Goal: Task Accomplishment & Management: Use online tool/utility

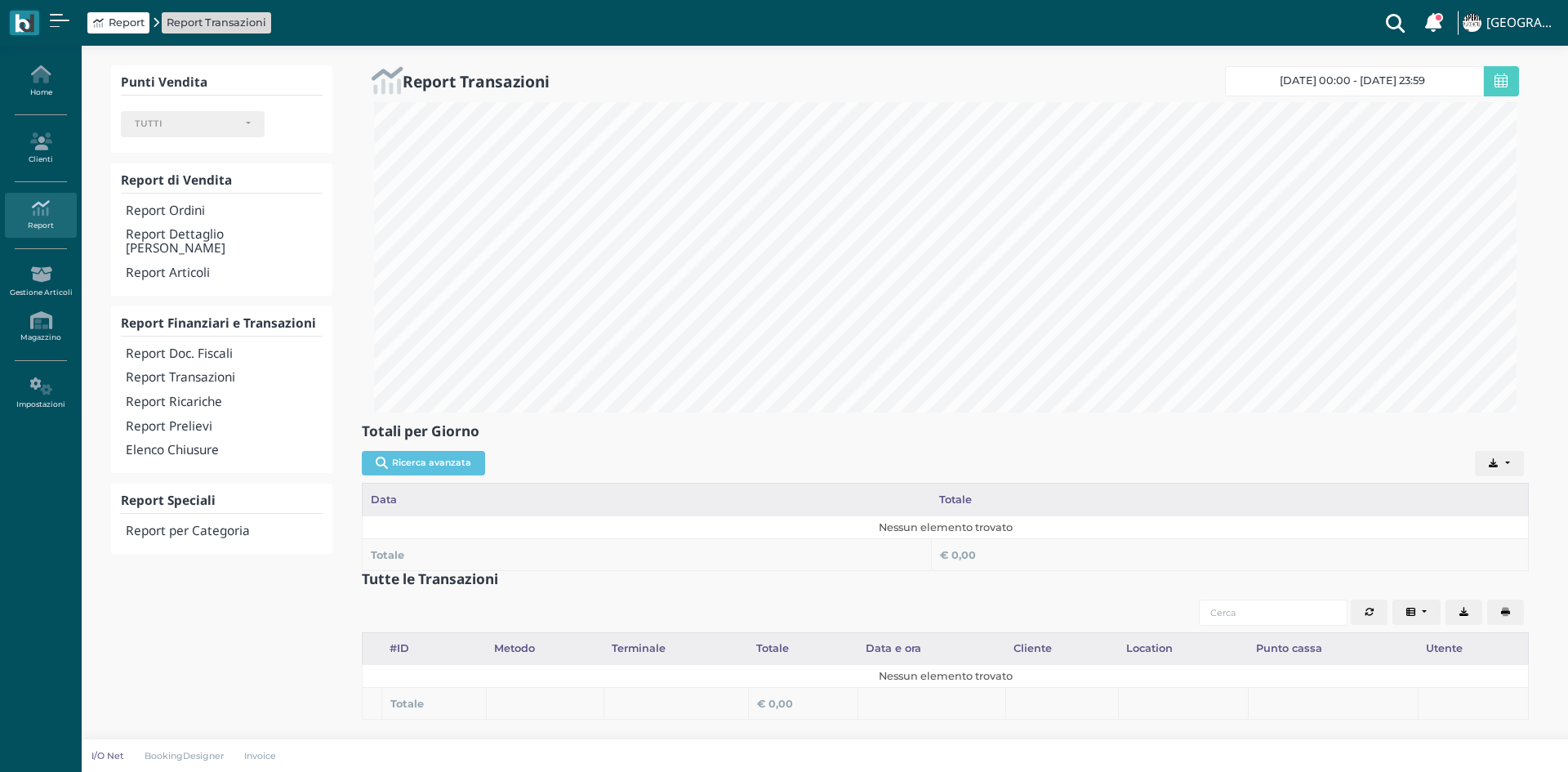
select select
click at [209, 370] on h4 "Report Transazioni" at bounding box center [224, 377] width 197 height 14
select select
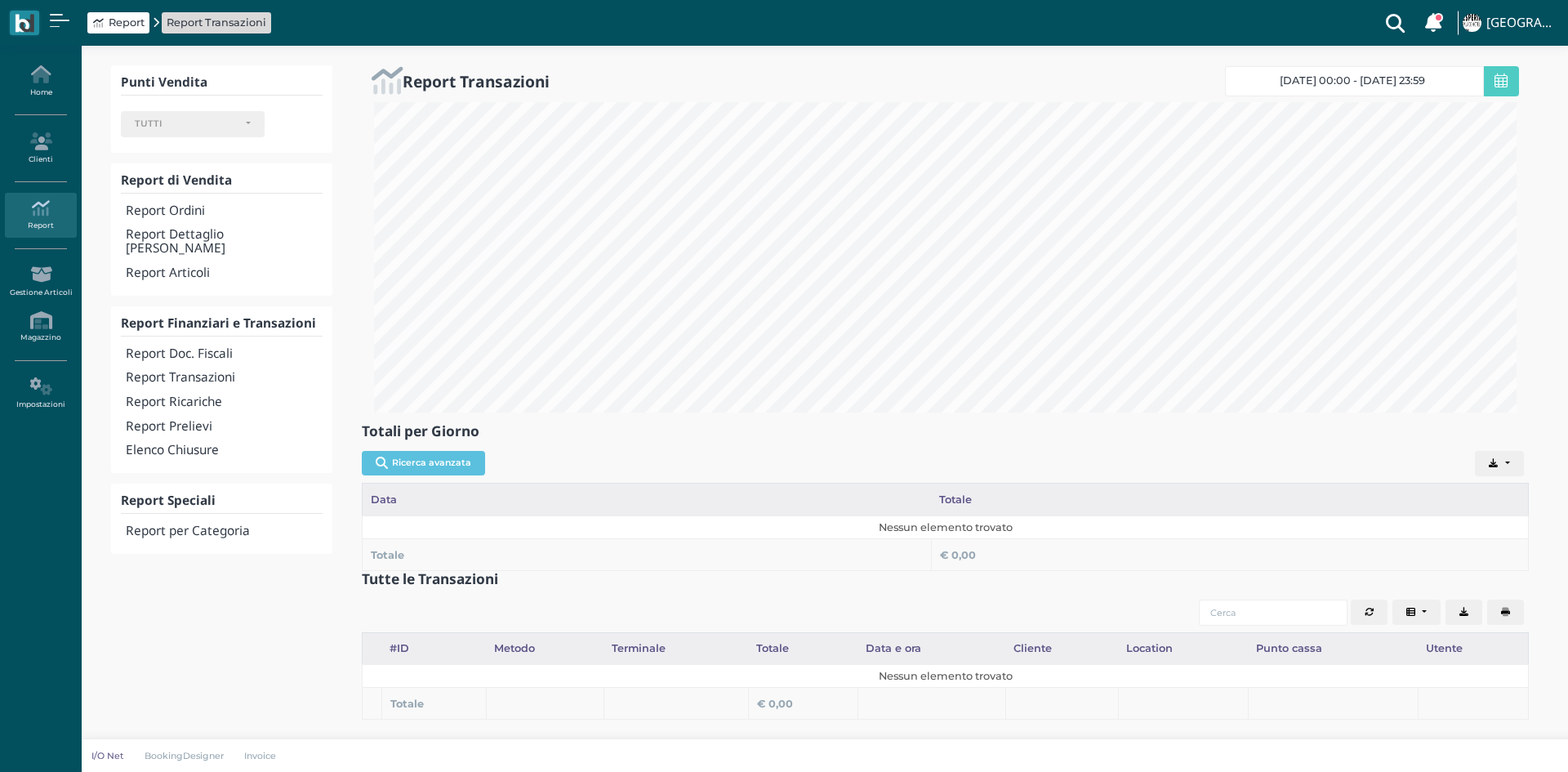
select select
click at [1349, 85] on span "[DATE] 00:00 - [DATE] 23:59" at bounding box center [1352, 80] width 145 height 13
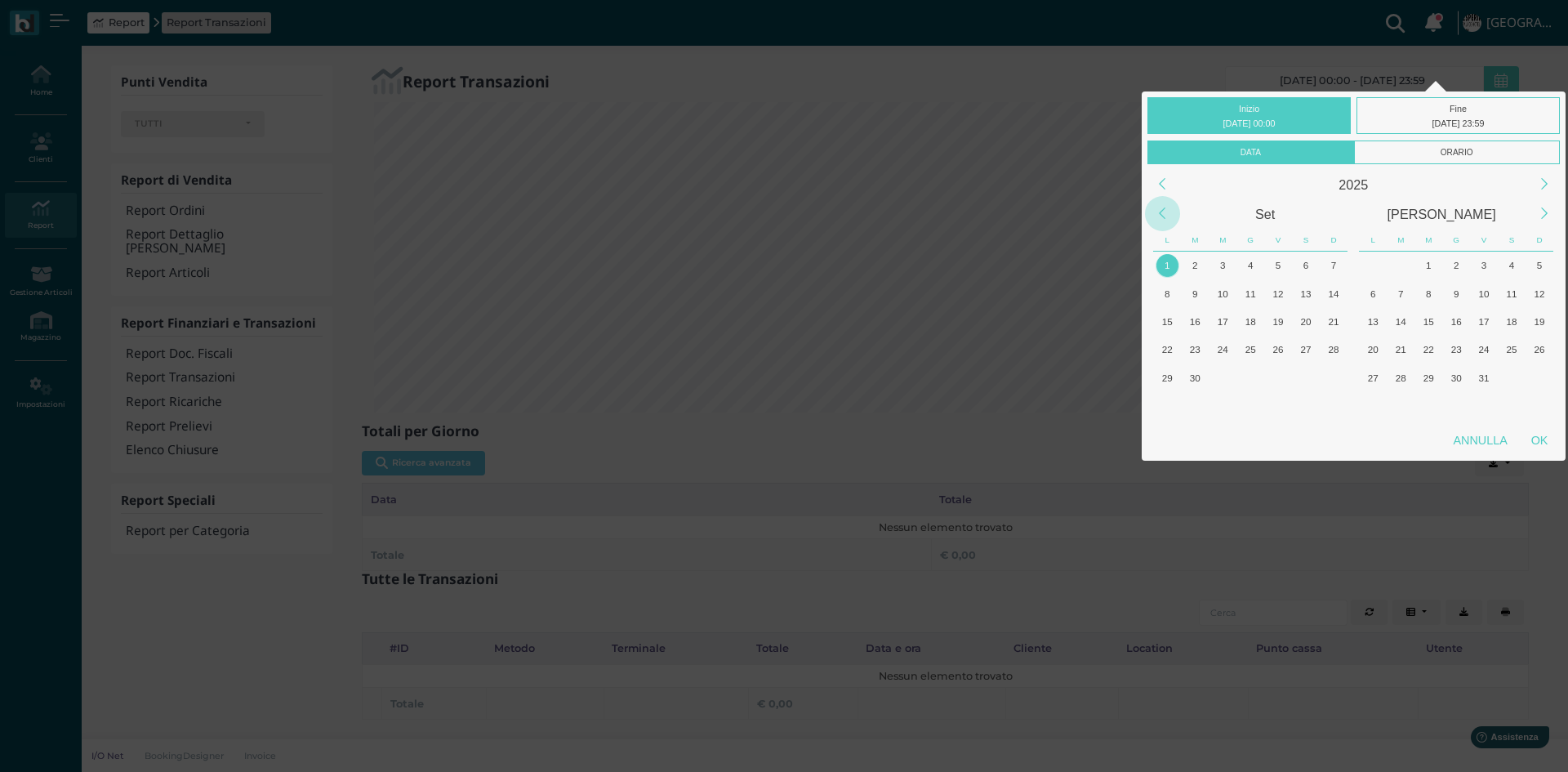
click at [1160, 200] on div "Previous Month" at bounding box center [1162, 213] width 35 height 35
click at [1325, 368] on div "31" at bounding box center [1333, 377] width 28 height 28
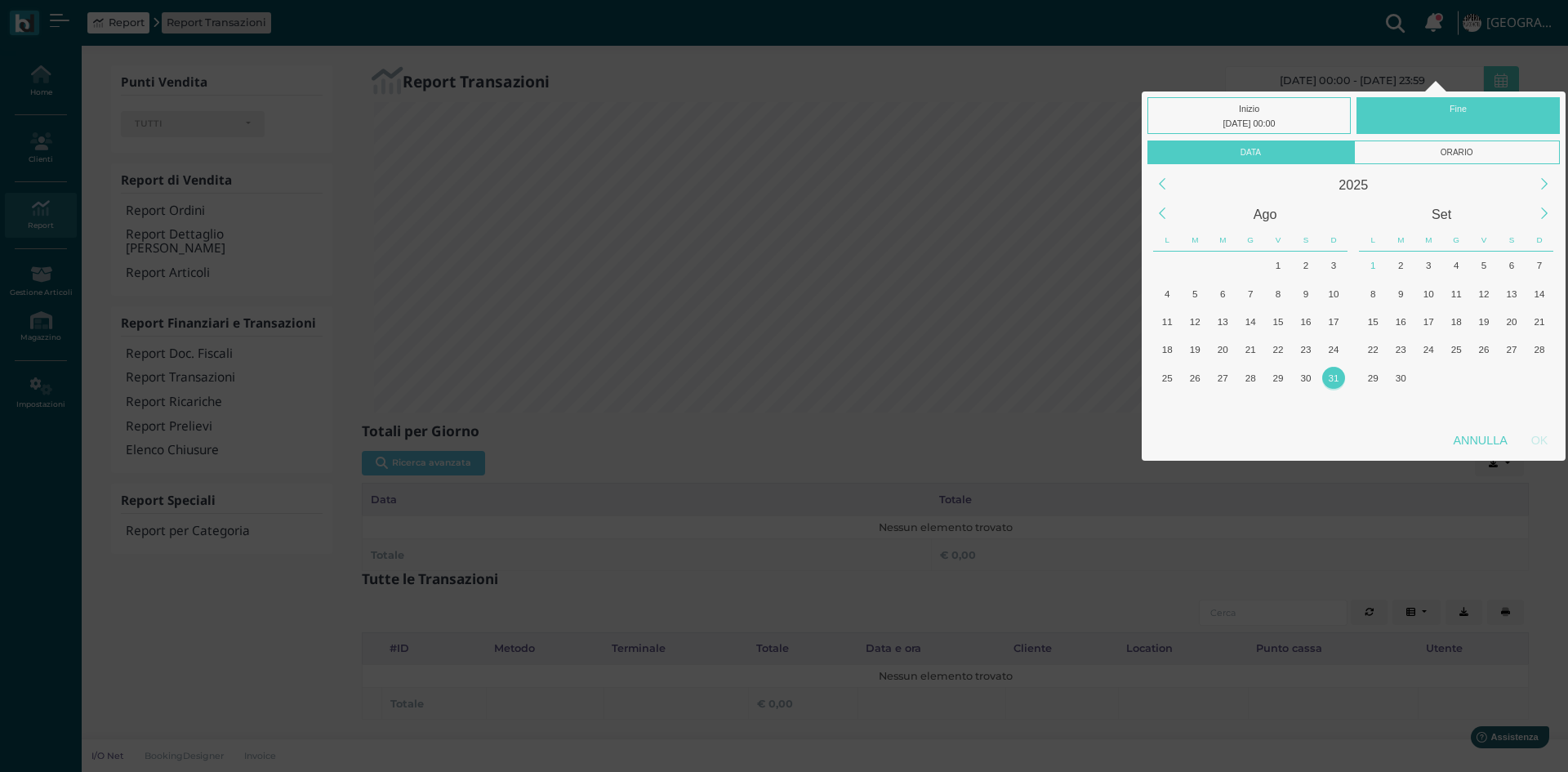
click at [1325, 369] on div "31" at bounding box center [1333, 377] width 28 height 28
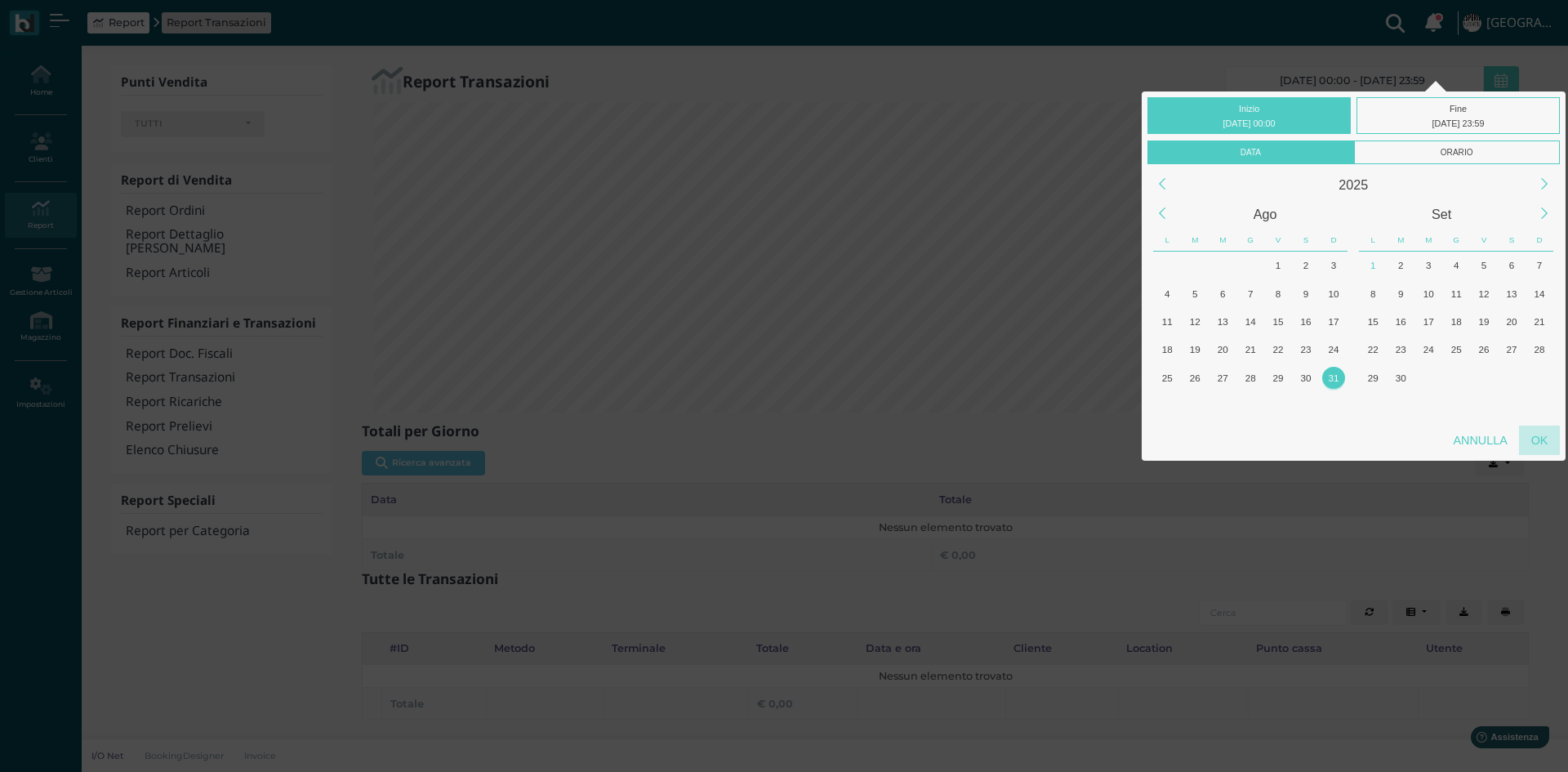
click at [1525, 428] on div "OK" at bounding box center [1539, 440] width 41 height 29
type input "31/08/2025 00:00 - 31/08/2025 23:59"
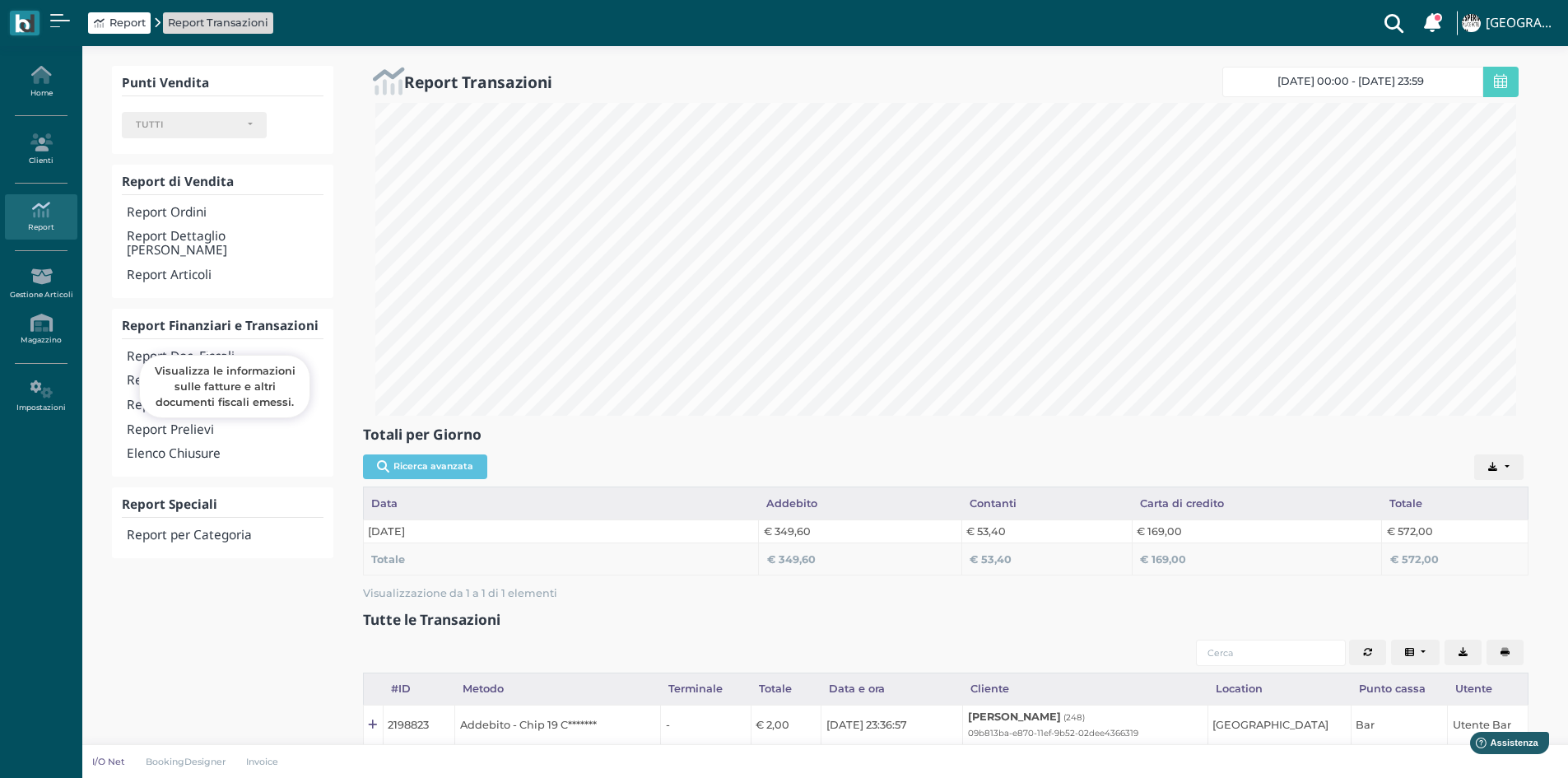
click at [191, 350] on h4 "Report Doc. Fiscali" at bounding box center [224, 357] width 196 height 14
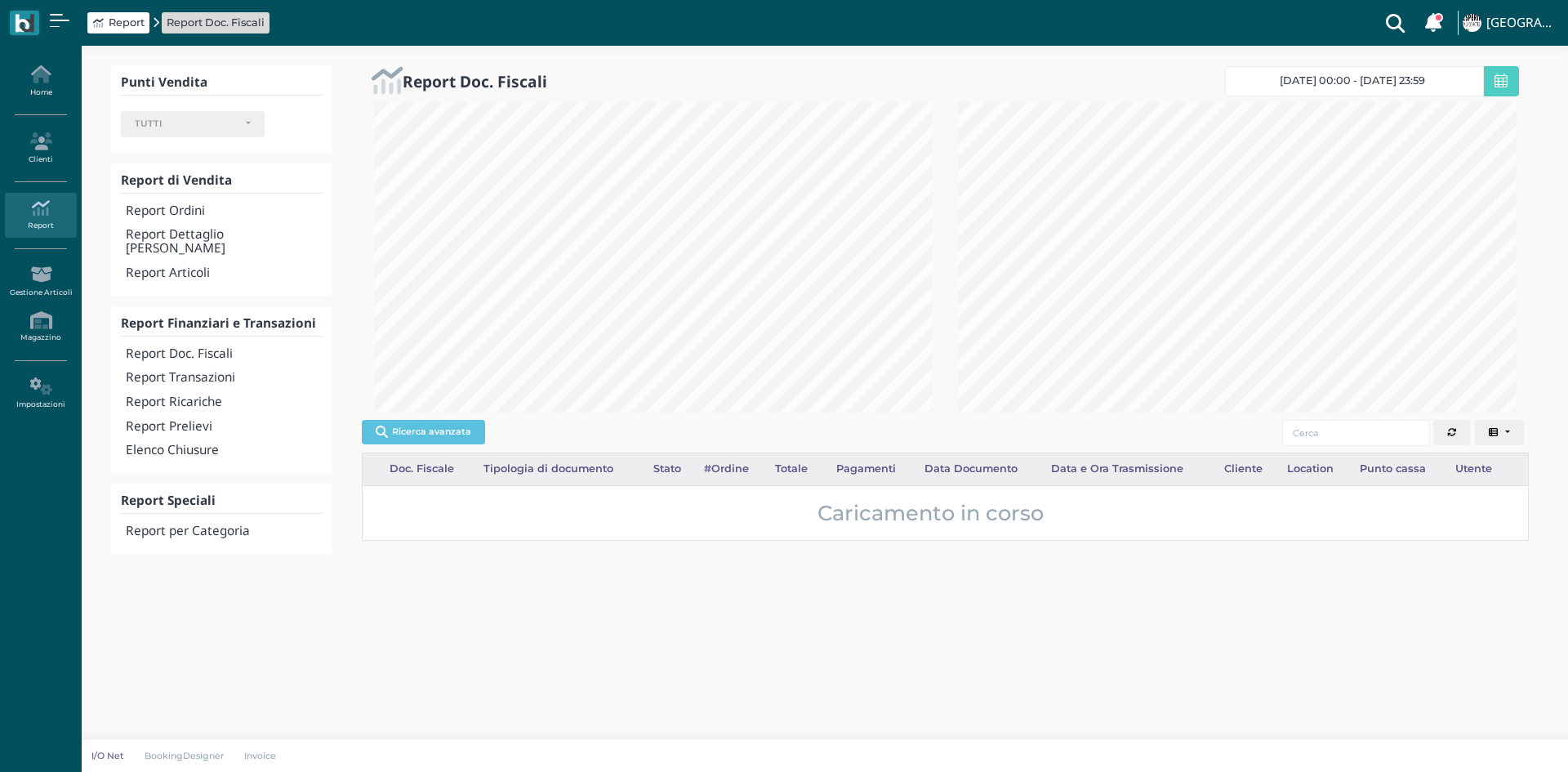
select select
click at [1324, 66] on link "31/08/25 00:00 - 31/08/25 23:59" at bounding box center [1355, 81] width 259 height 30
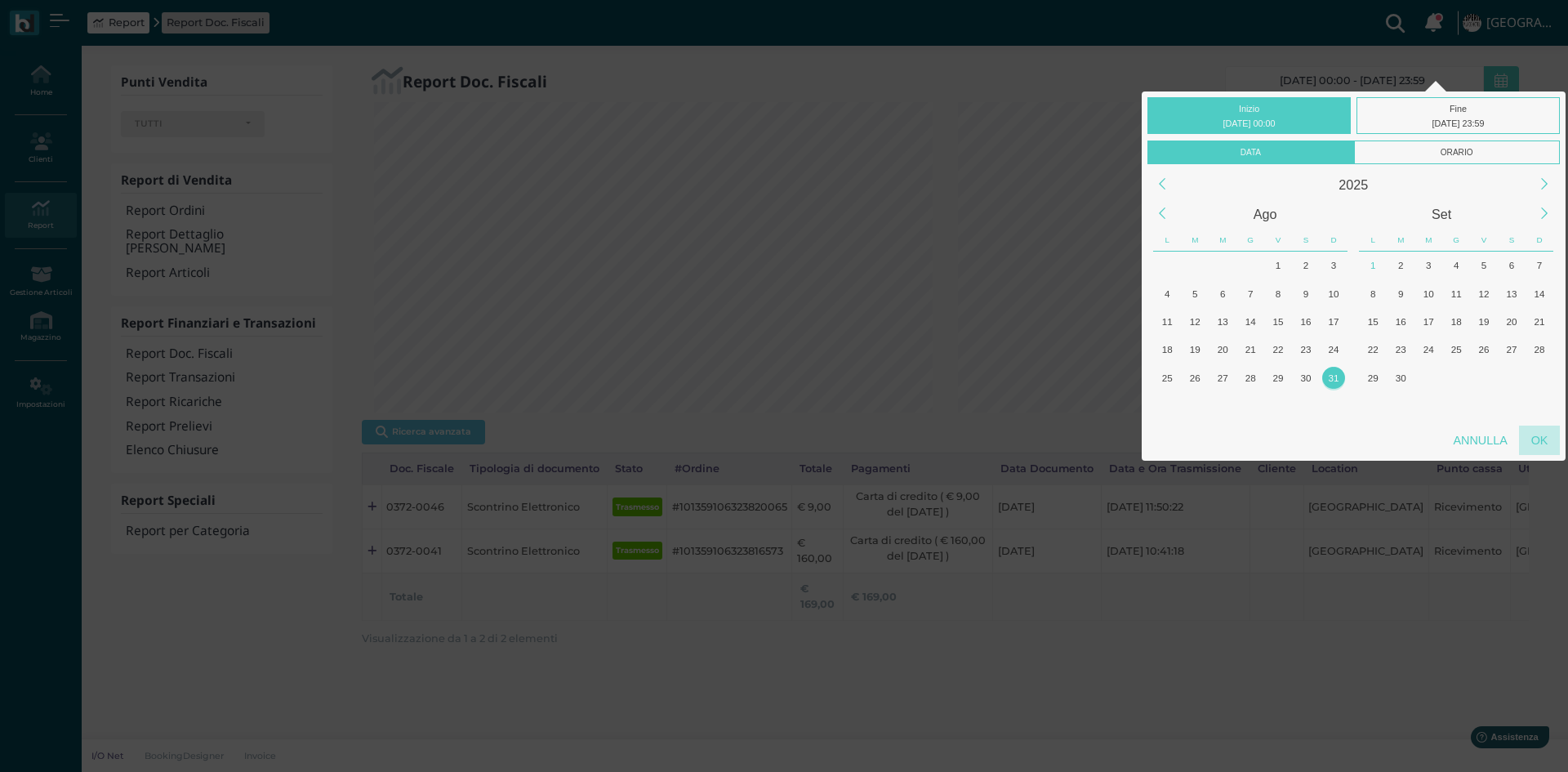
click at [1530, 428] on div "OK" at bounding box center [1539, 440] width 41 height 29
type input "31/08/2025 00:00 - 31/08/2025 23:59"
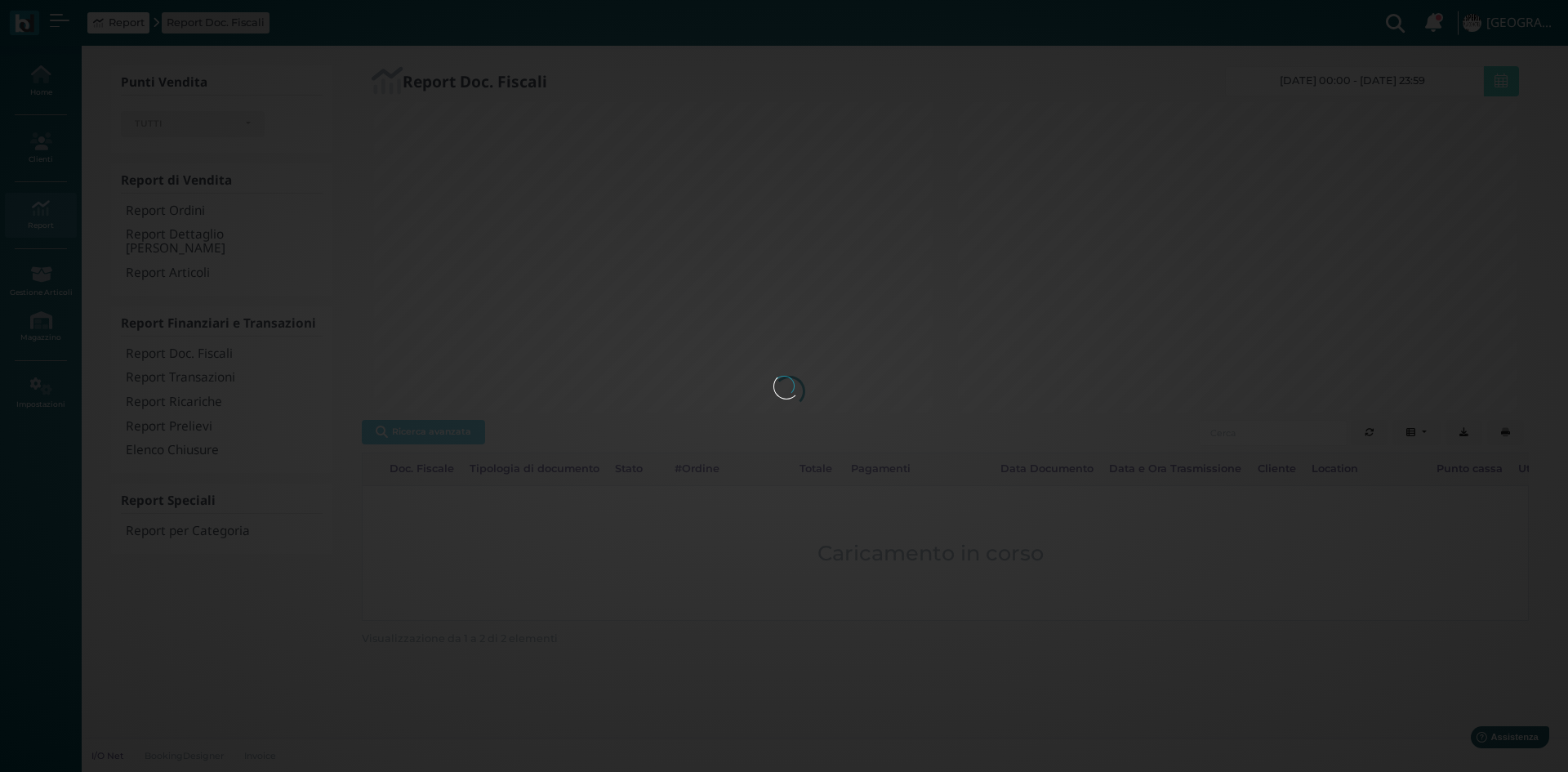
scroll to position [0, 225]
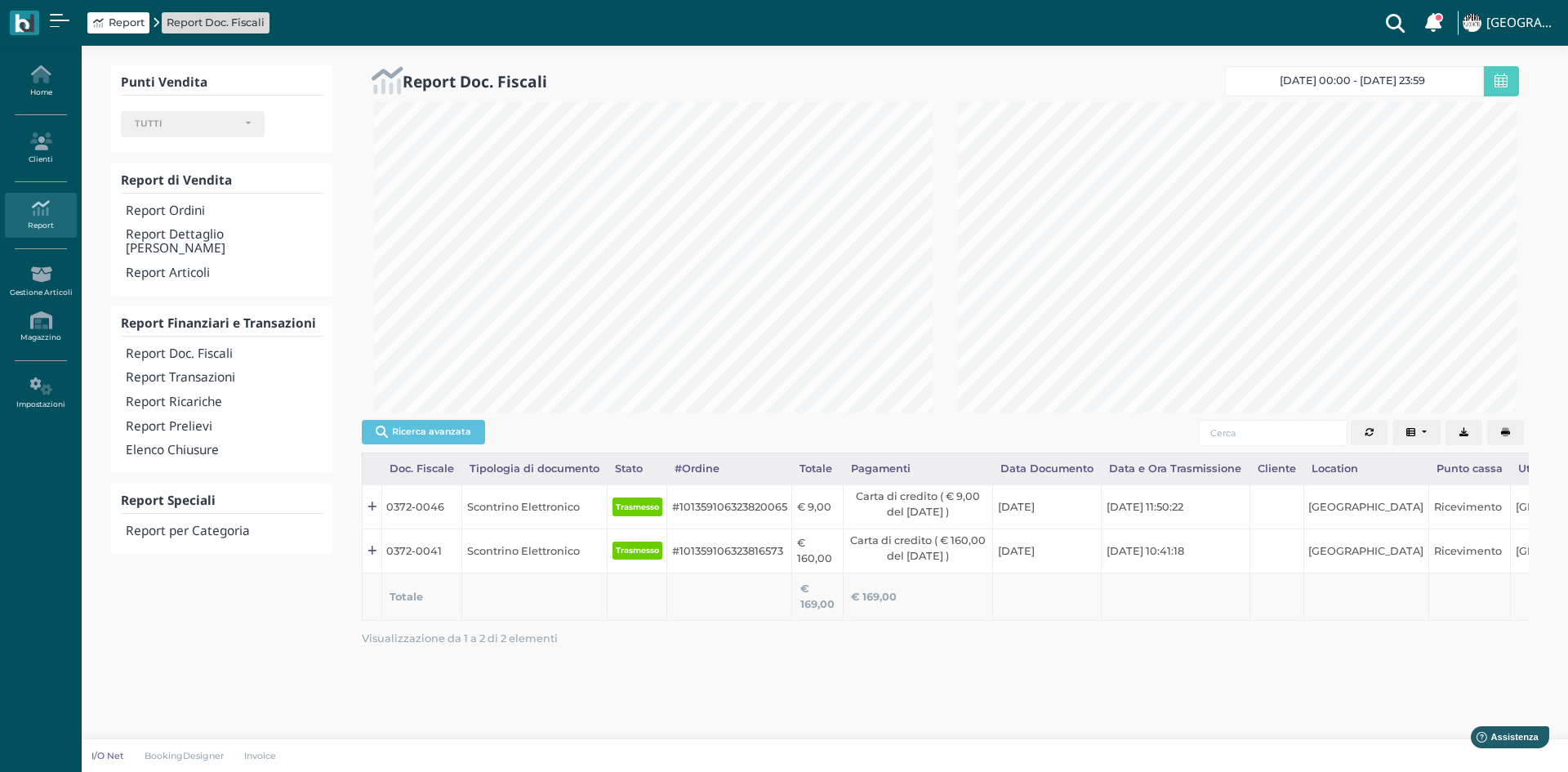
click at [1497, 432] on button "button" at bounding box center [1505, 433] width 37 height 26
click at [211, 444] on h4 "Elenco Chiusure" at bounding box center [224, 451] width 197 height 14
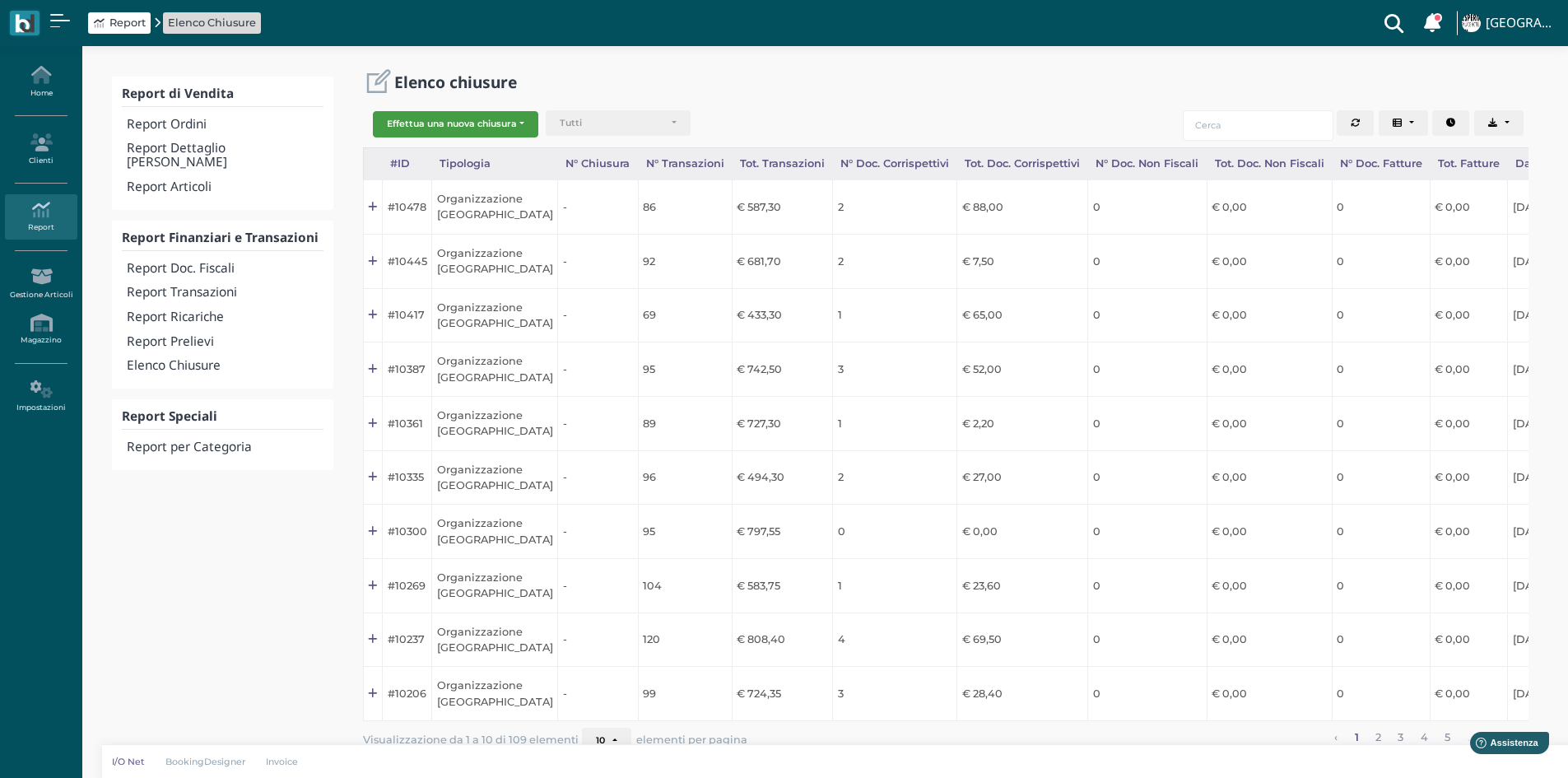
click at [471, 118] on button "Effettua una nuova chiusura" at bounding box center [455, 124] width 165 height 26
click at [476, 154] on span "Organizzazione" at bounding box center [437, 151] width 128 height 22
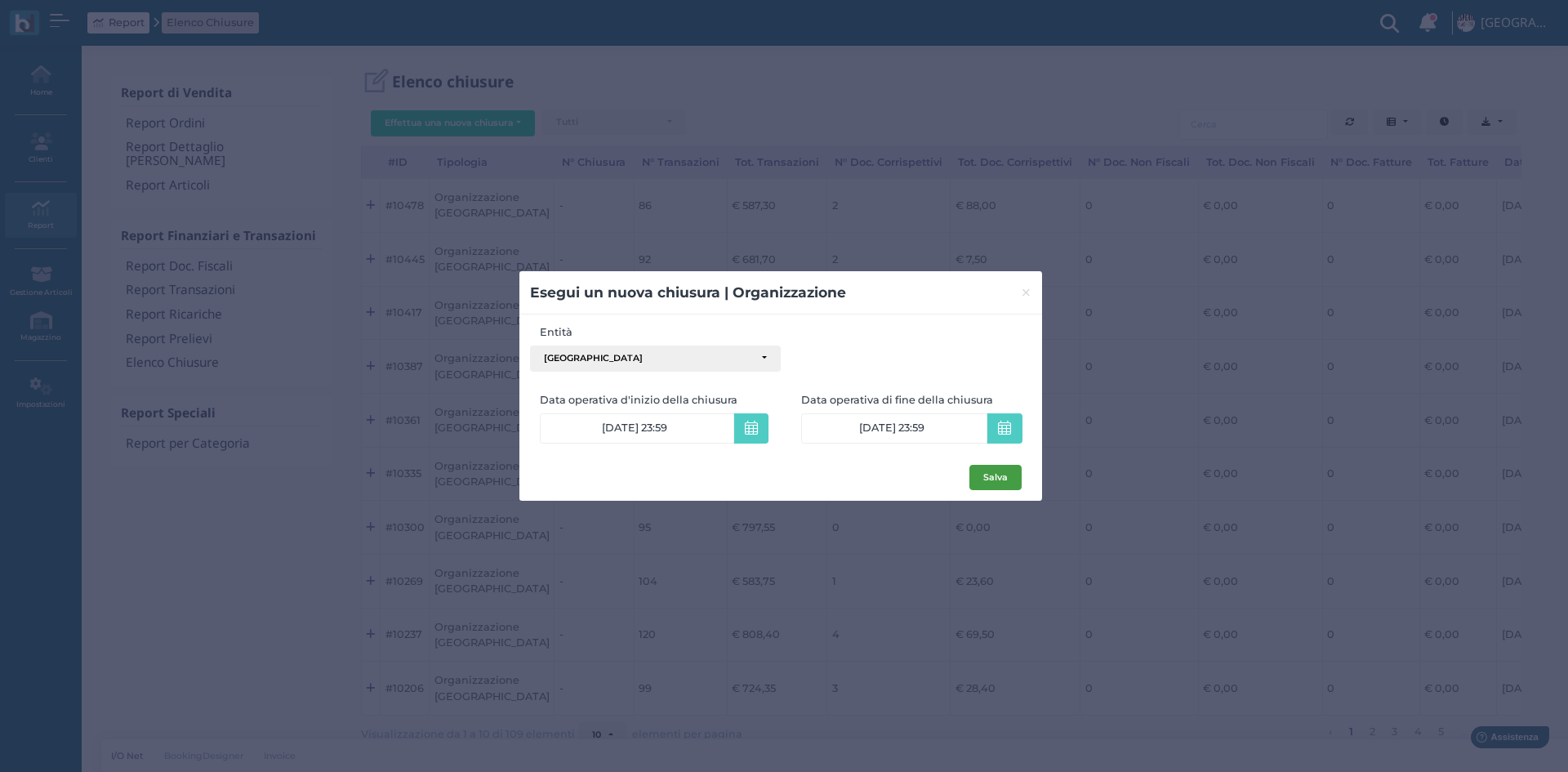
click at [1002, 477] on button "Salva" at bounding box center [996, 478] width 53 height 26
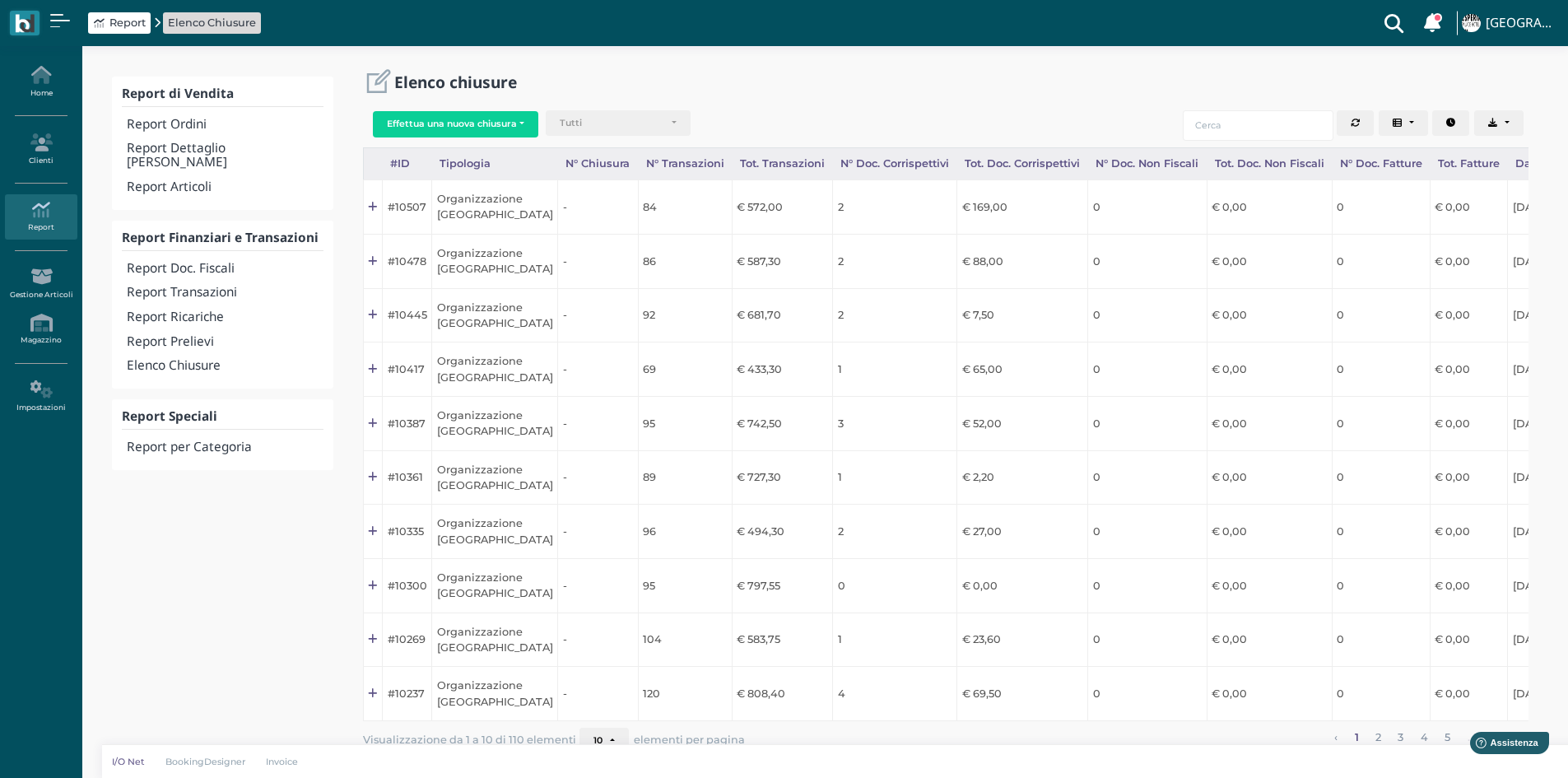
scroll to position [0, 164]
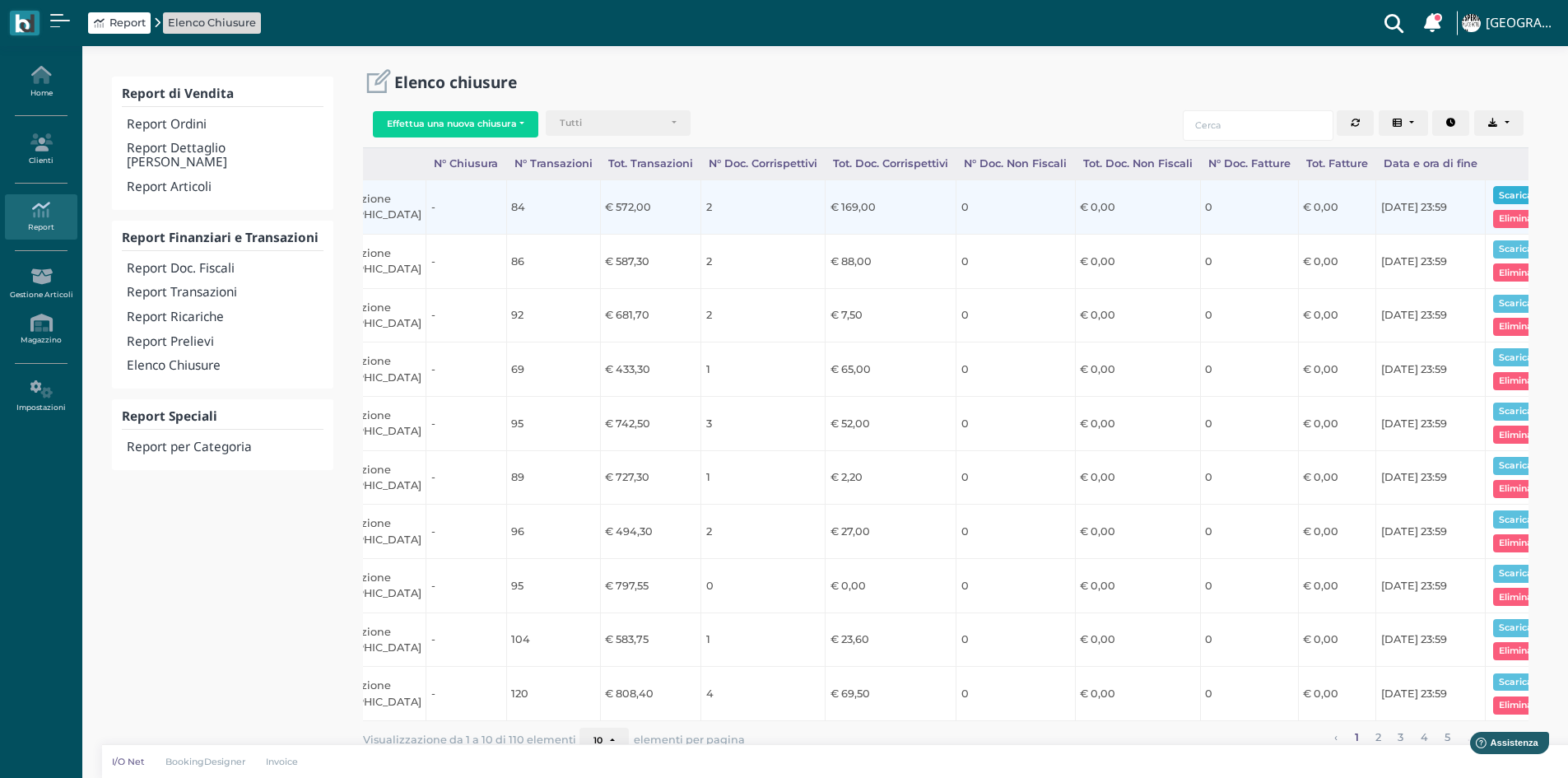
click at [1493, 190] on button "Scarica pdf" at bounding box center [1524, 195] width 64 height 18
